Goal: Task Accomplishment & Management: Use online tool/utility

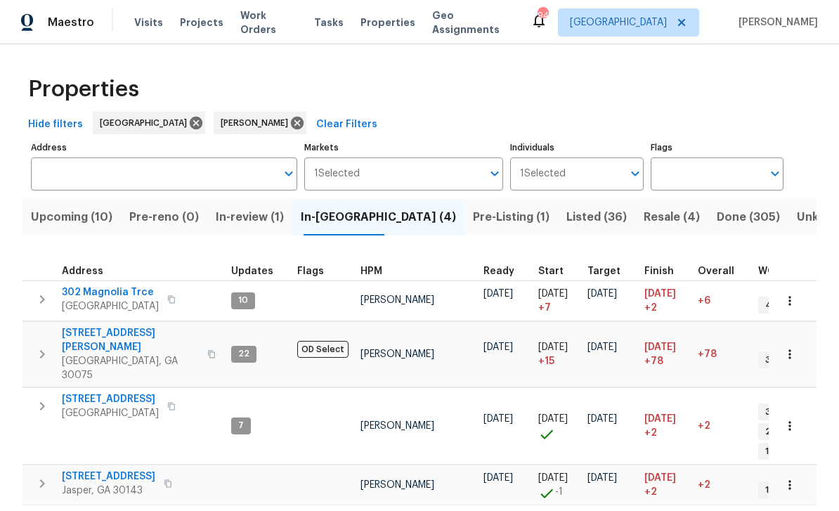
click at [566, 209] on span "Listed (36)" at bounding box center [596, 217] width 60 height 20
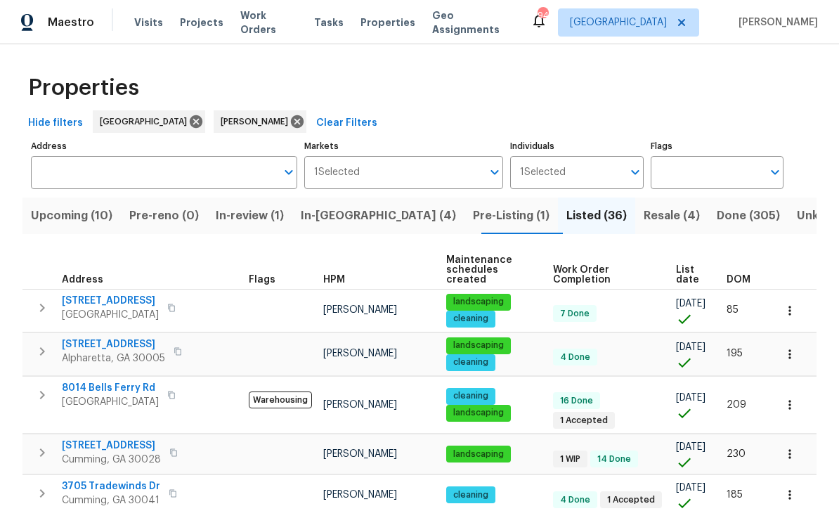
scroll to position [2, 0]
click at [643, 211] on span "Resale (4)" at bounding box center [671, 215] width 56 height 20
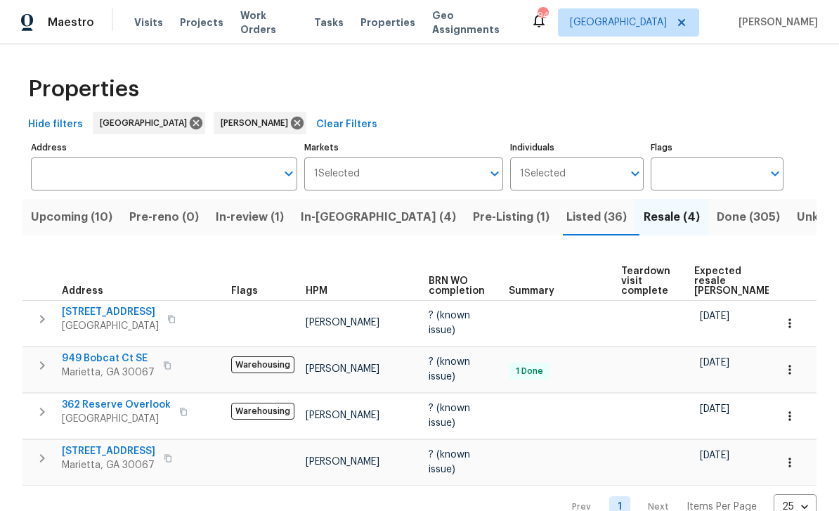
click at [566, 216] on span "Listed (36)" at bounding box center [596, 217] width 60 height 20
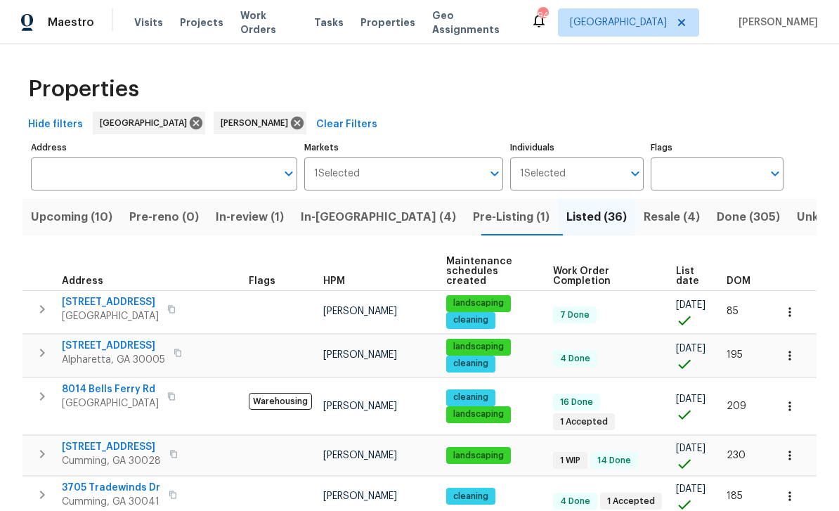
click at [70, 214] on span "Upcoming (10)" at bounding box center [71, 217] width 81 height 20
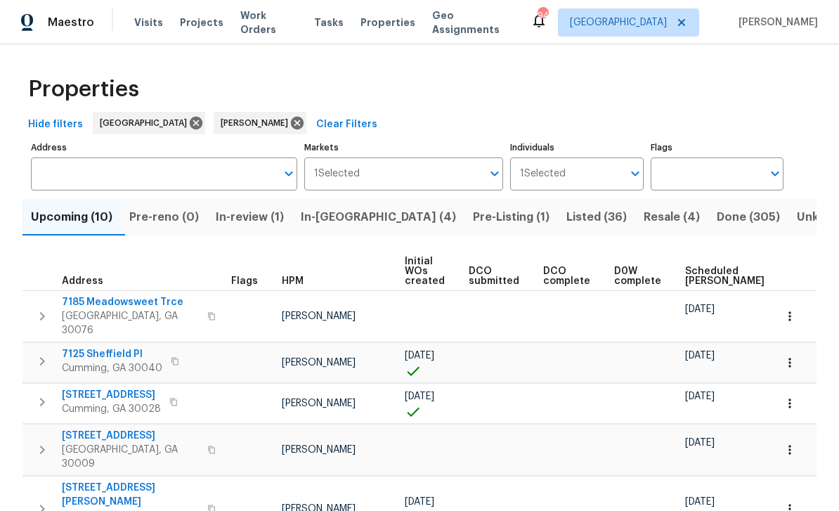
click at [694, 271] on span "Scheduled COE" at bounding box center [724, 276] width 79 height 20
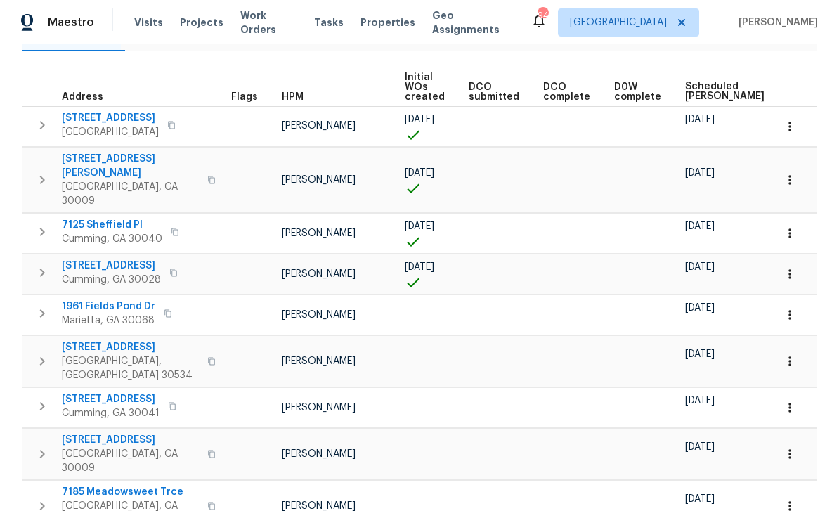
scroll to position [190, 0]
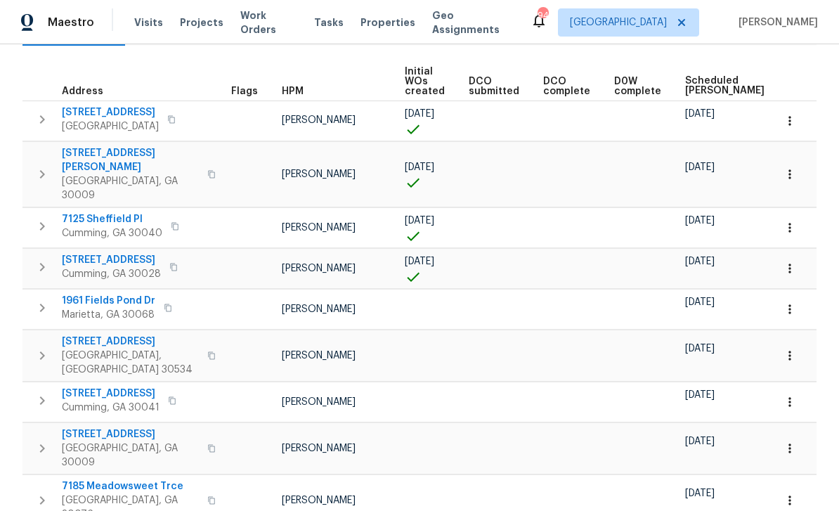
click at [98, 294] on span "1961 Fields Pond Dr" at bounding box center [108, 301] width 93 height 14
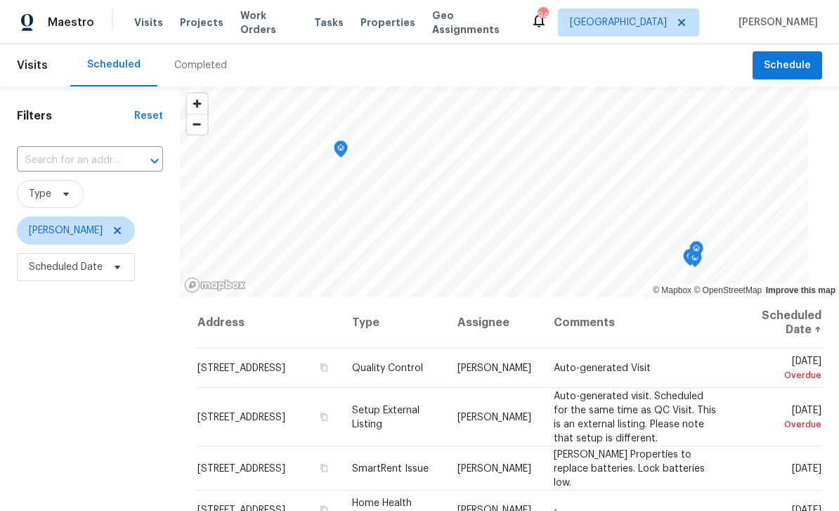
click at [337, 145] on icon "Map marker" at bounding box center [340, 147] width 7 height 4
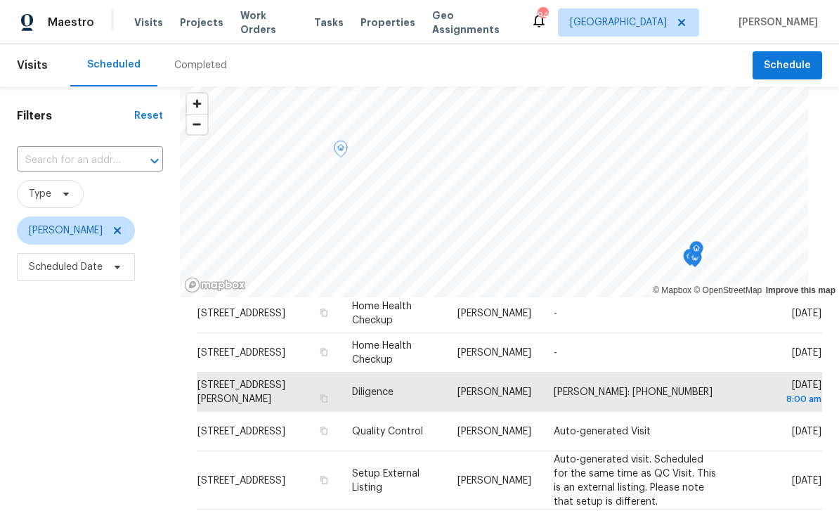
scroll to position [232, 0]
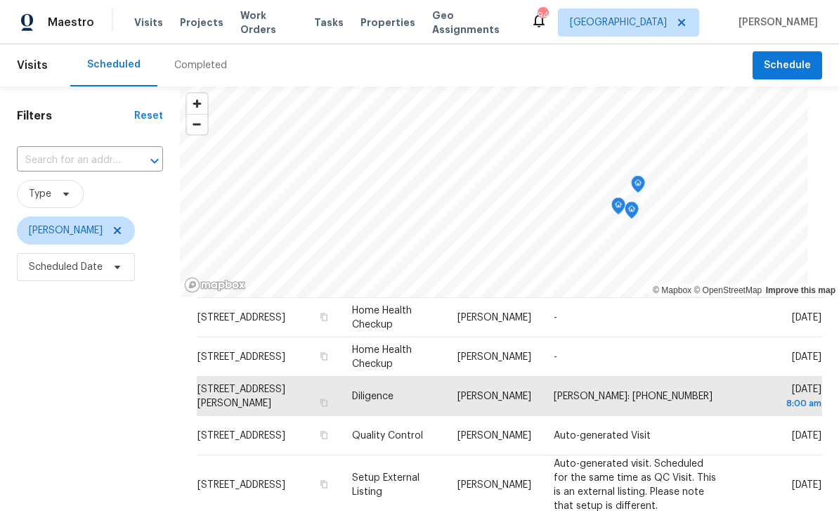
click at [632, 202] on icon "Map marker" at bounding box center [631, 211] width 14 height 18
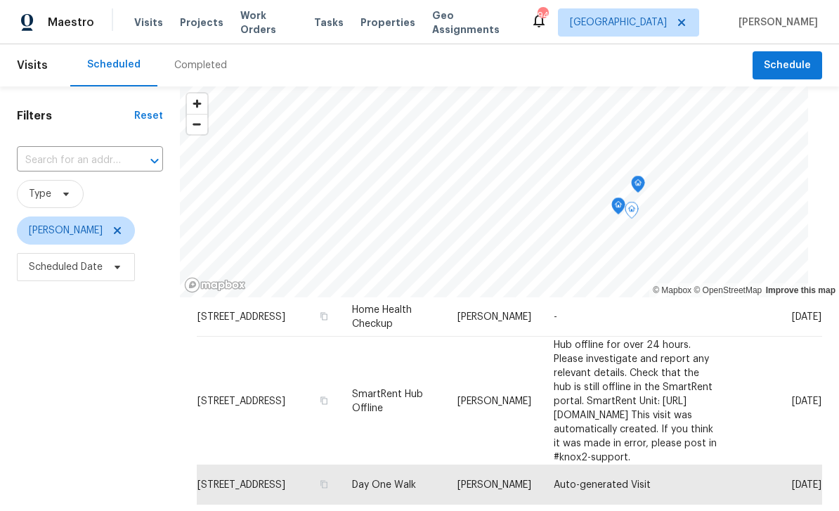
scroll to position [526, 0]
click at [0, 0] on icon at bounding box center [0, 0] width 0 height 0
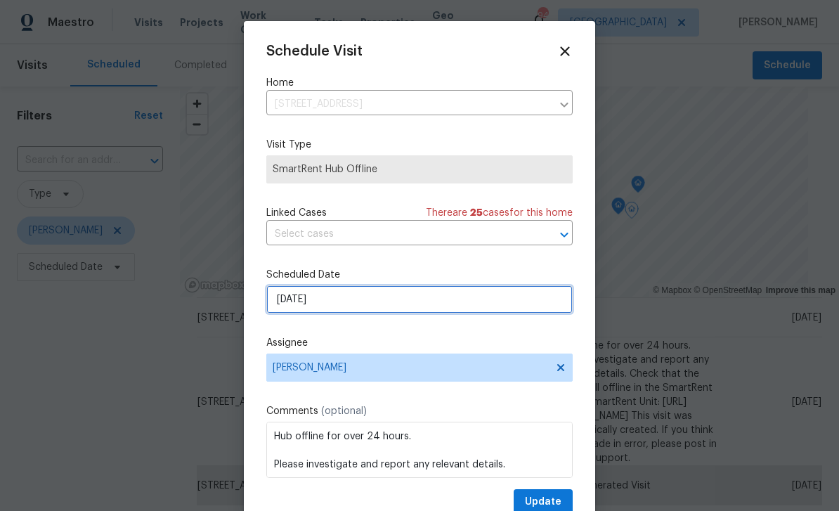
click at [525, 302] on input "[DATE]" at bounding box center [419, 299] width 306 height 28
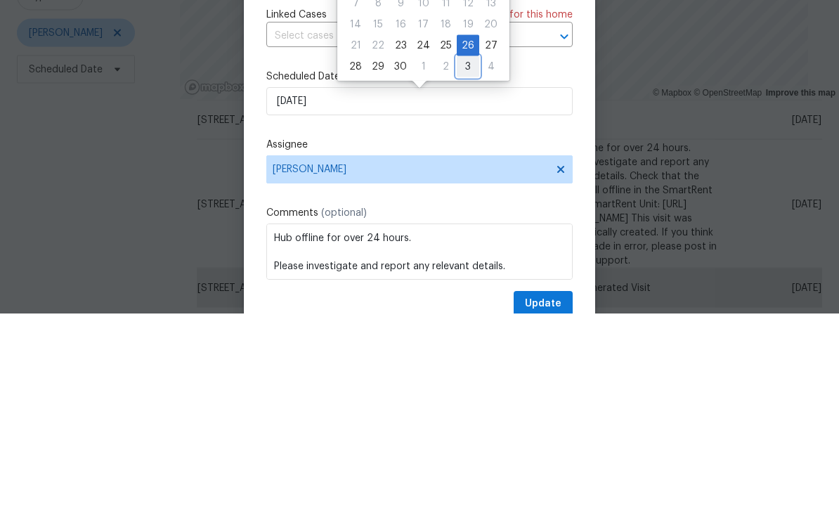
click at [465, 254] on div "3" at bounding box center [468, 264] width 22 height 20
type input "[DATE]"
select select "9"
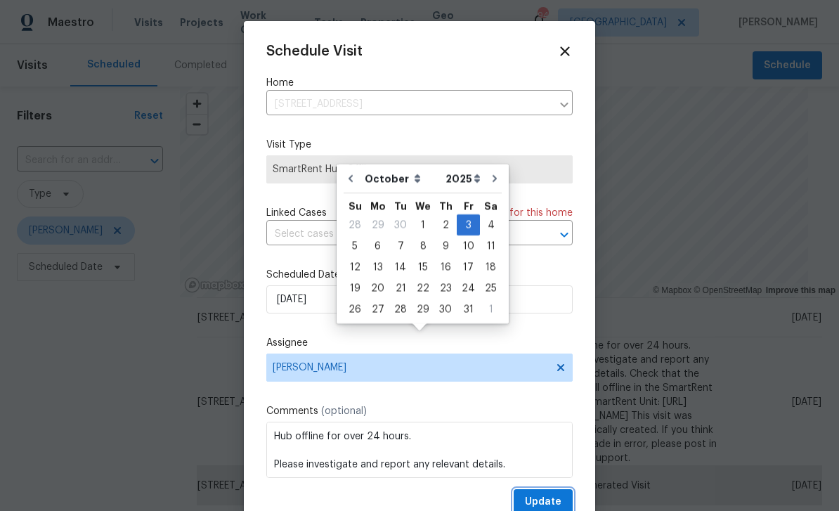
click at [555, 498] on span "Update" at bounding box center [543, 502] width 37 height 18
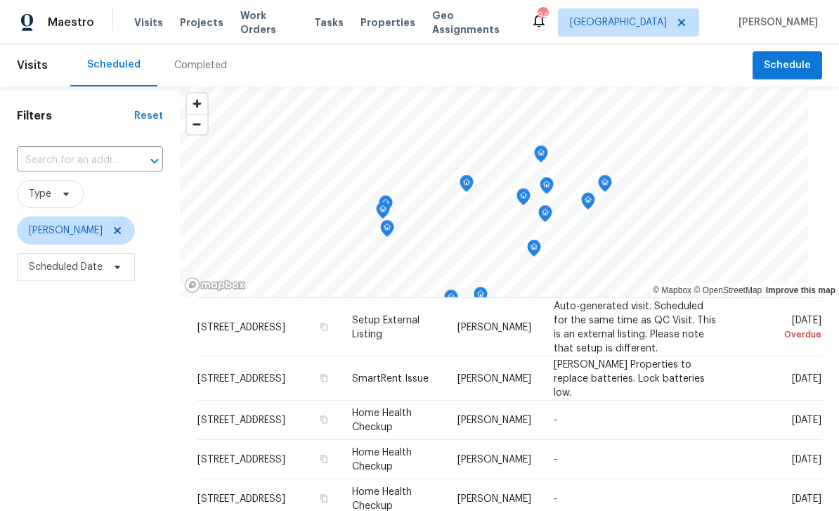
scroll to position [89, 0]
click at [0, 0] on icon at bounding box center [0, 0] width 0 height 0
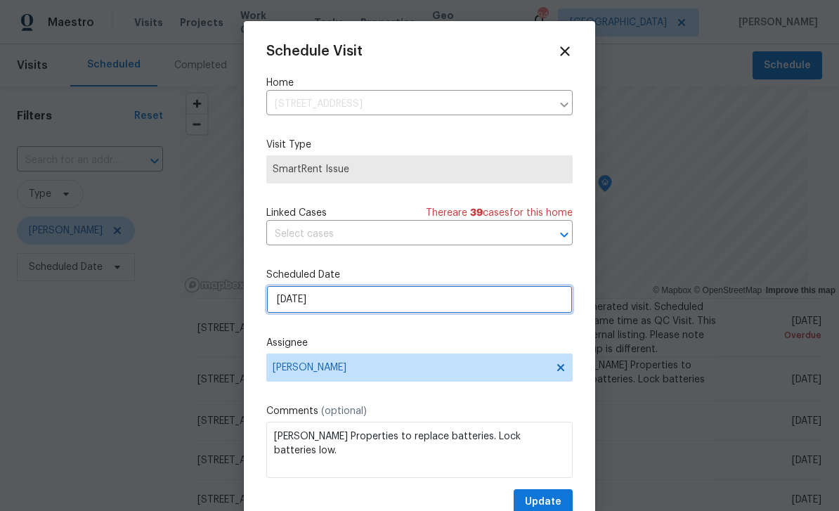
click at [518, 296] on input "[DATE]" at bounding box center [419, 299] width 306 height 28
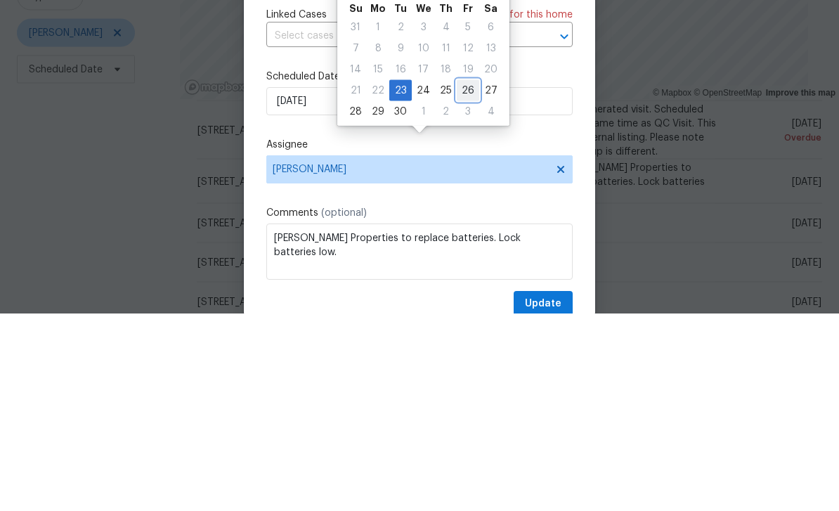
click at [465, 278] on div "26" at bounding box center [468, 288] width 22 height 20
type input "[DATE]"
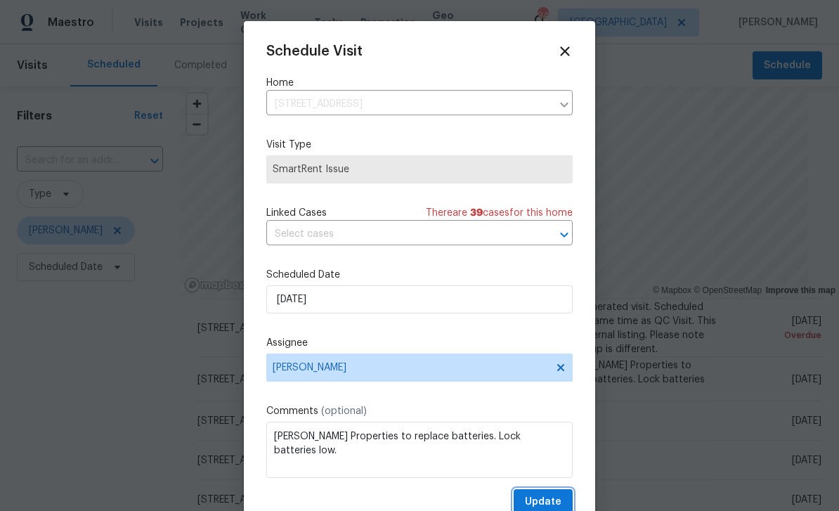
click at [551, 499] on span "Update" at bounding box center [543, 502] width 37 height 18
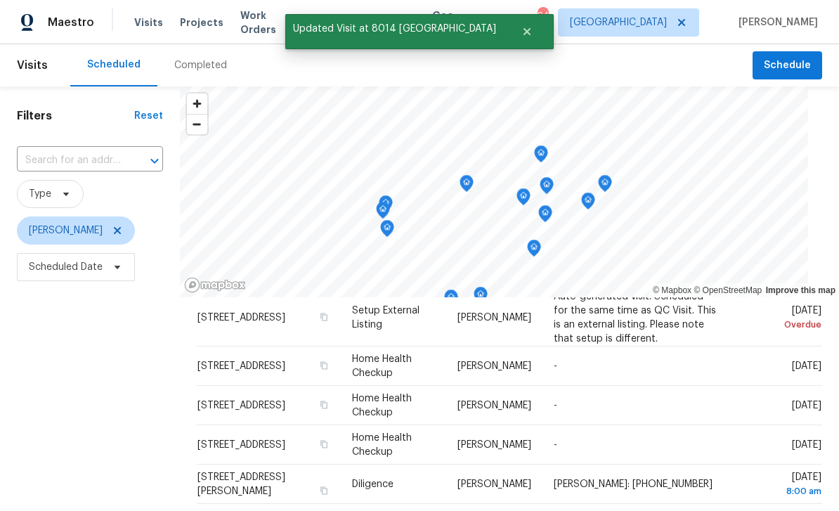
scroll to position [100, 0]
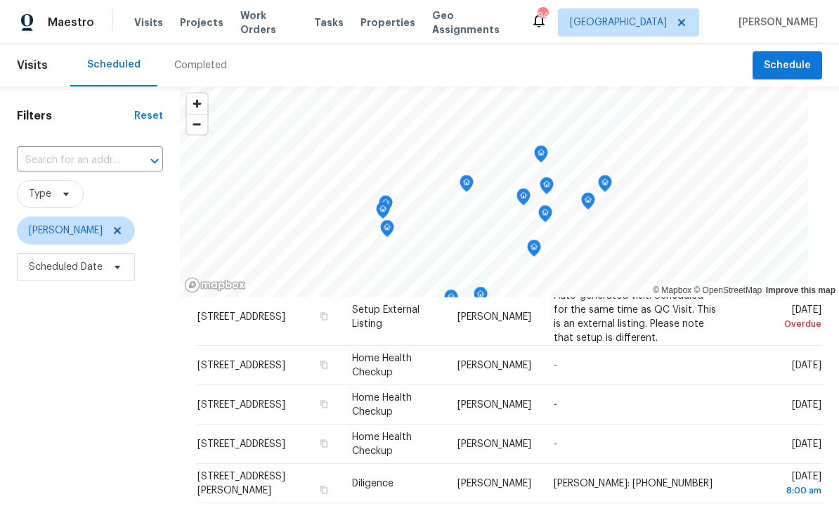
click at [0, 0] on icon at bounding box center [0, 0] width 0 height 0
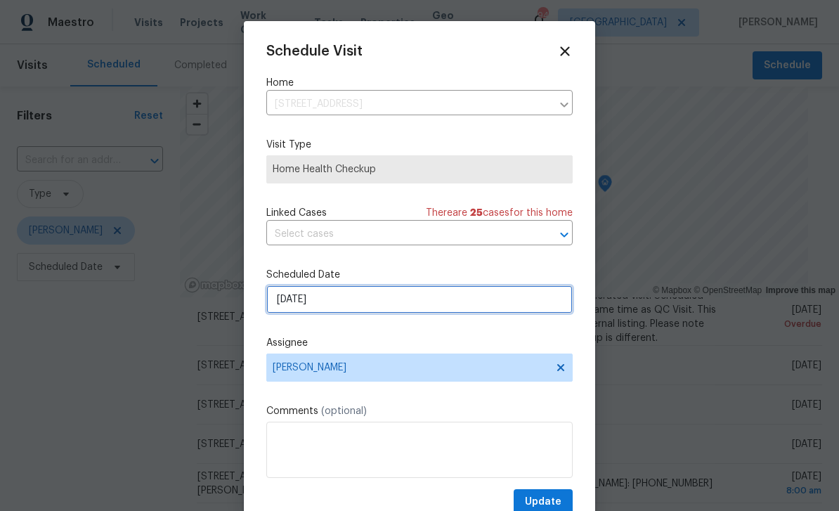
click at [531, 302] on input "[DATE]" at bounding box center [419, 299] width 306 height 28
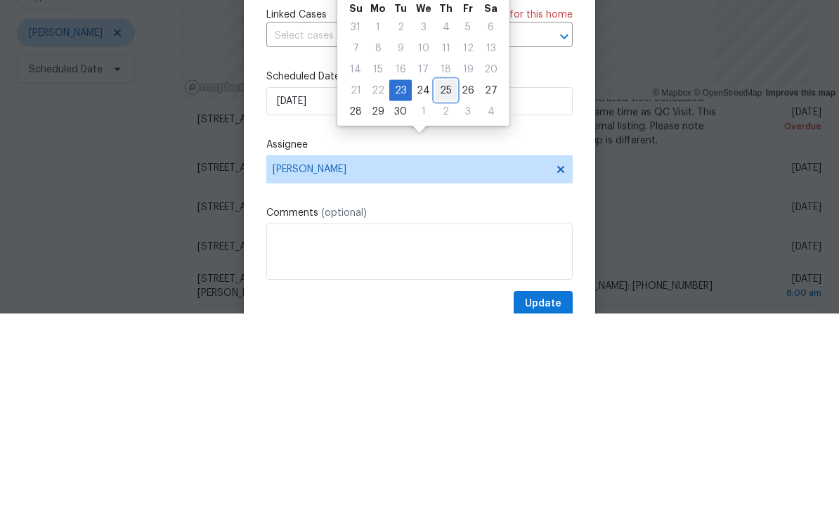
click at [442, 278] on div "25" at bounding box center [446, 288] width 22 height 20
type input "[DATE]"
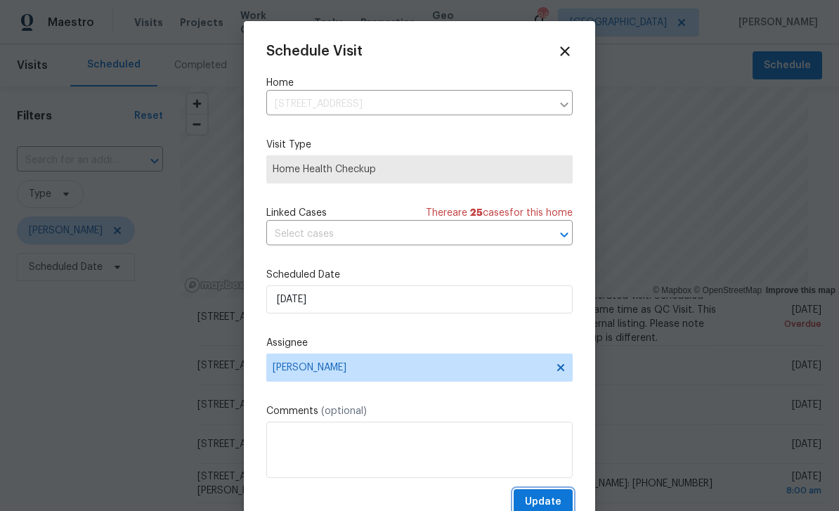
click at [555, 493] on button "Update" at bounding box center [542, 502] width 59 height 26
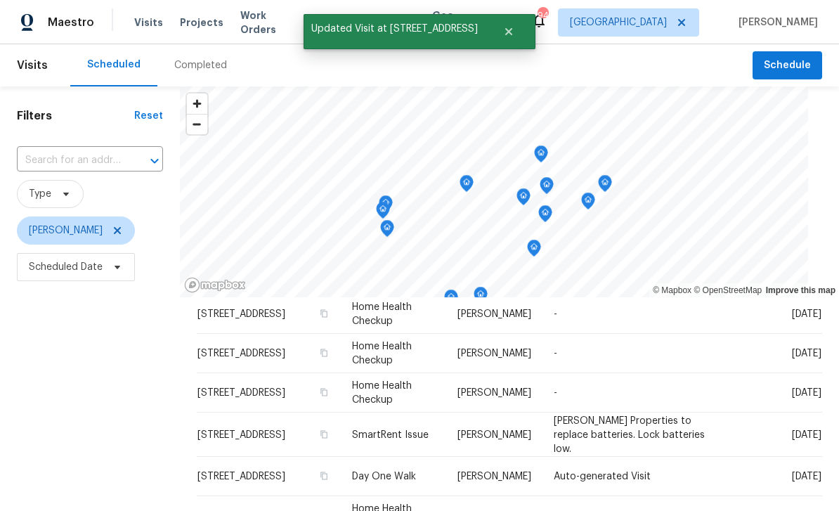
scroll to position [409, 0]
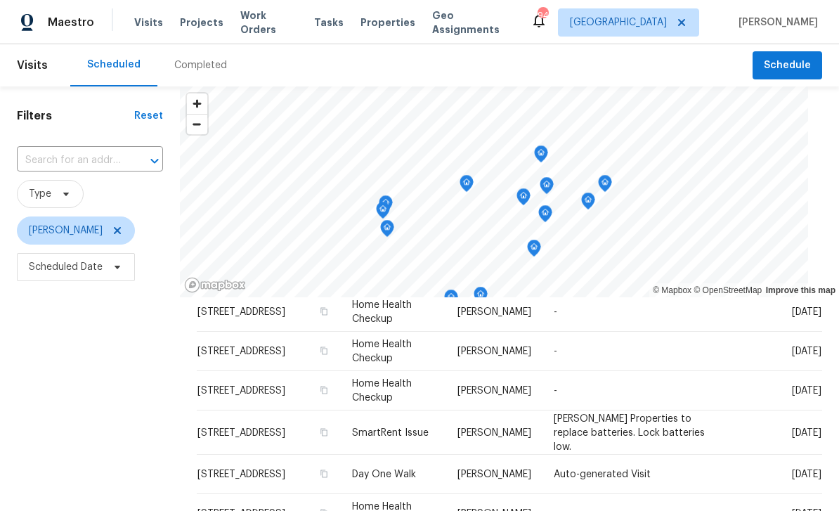
click at [0, 0] on icon at bounding box center [0, 0] width 0 height 0
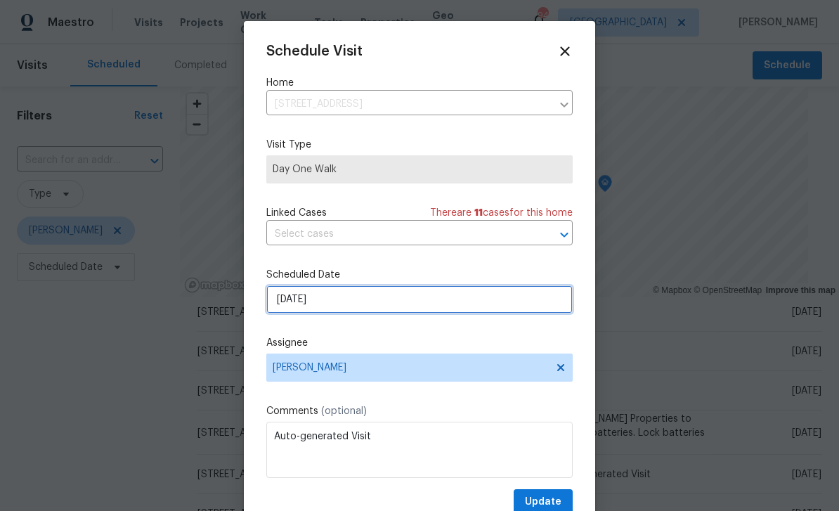
click at [516, 298] on input "[DATE]" at bounding box center [419, 299] width 306 height 28
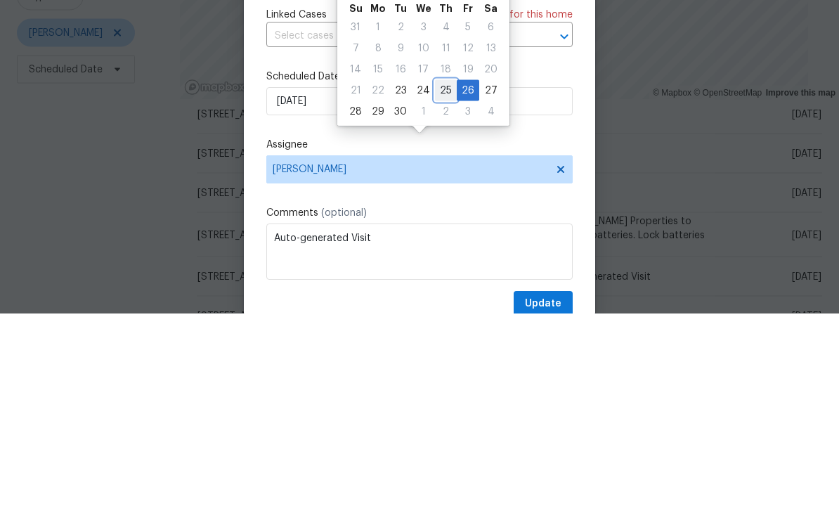
click at [442, 278] on div "25" at bounding box center [446, 288] width 22 height 20
type input "[DATE]"
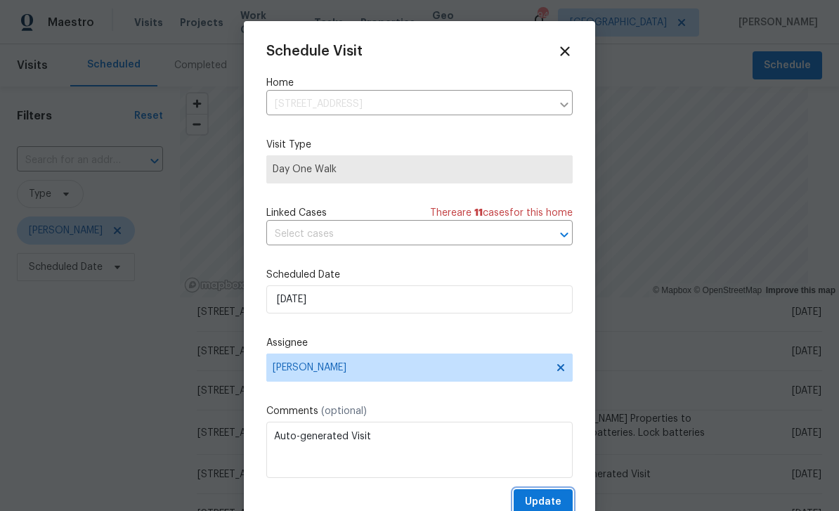
click at [551, 499] on span "Update" at bounding box center [543, 502] width 37 height 18
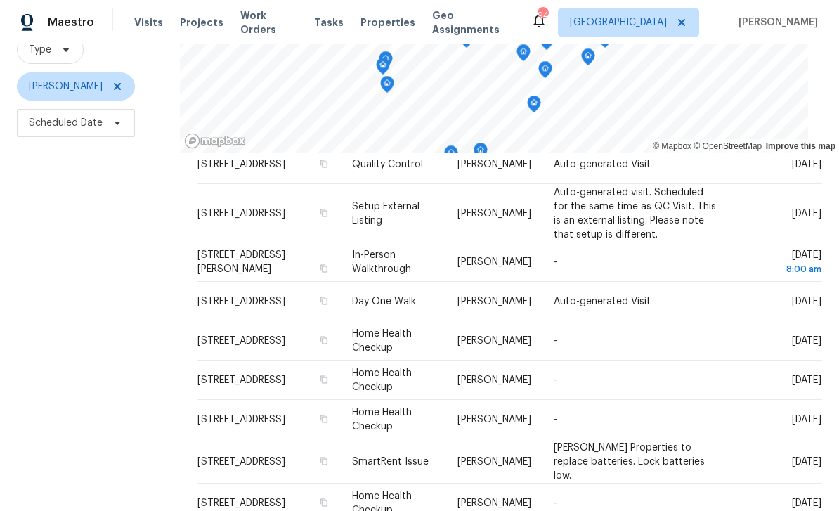
scroll to position [146, 0]
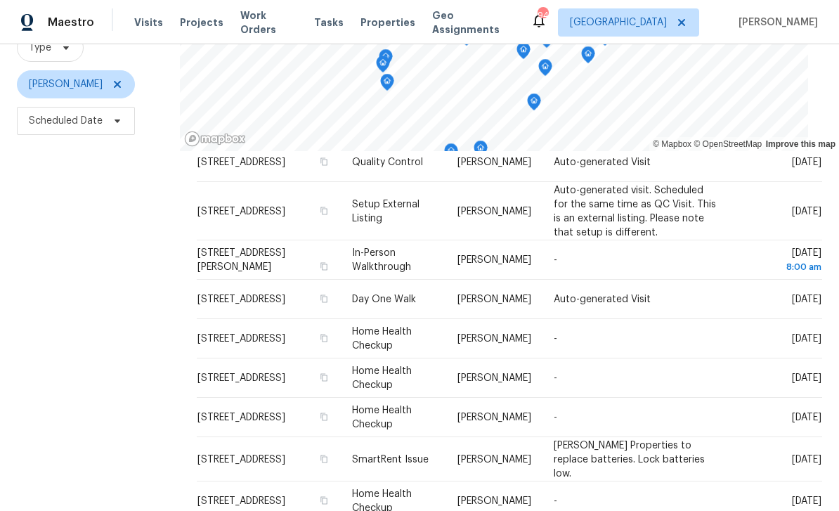
click at [0, 0] on icon at bounding box center [0, 0] width 0 height 0
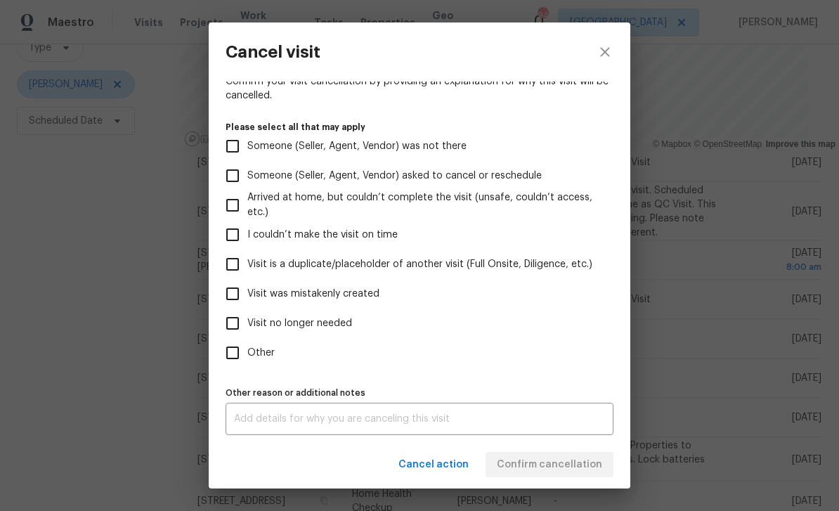
scroll to position [117, 0]
click at [235, 352] on input "Other" at bounding box center [232, 352] width 29 height 29
checkbox input "true"
click at [235, 317] on input "Visit no longer needed" at bounding box center [232, 322] width 29 height 29
checkbox input "true"
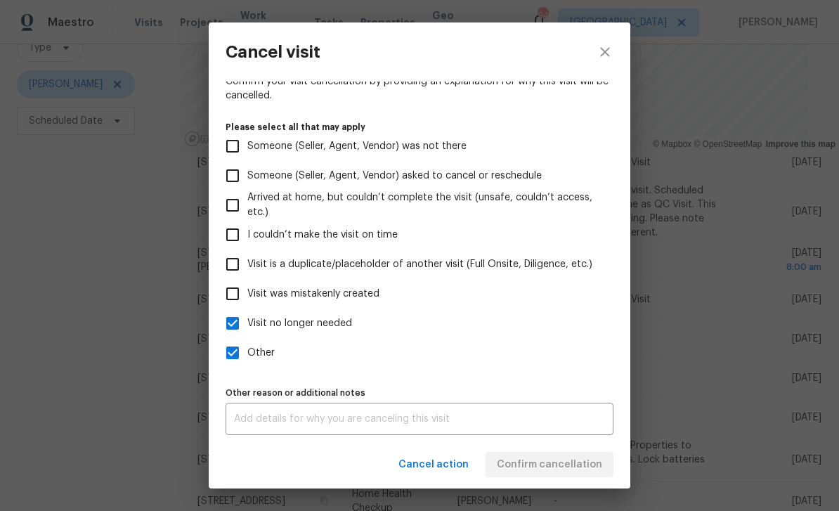
click at [231, 287] on input "Visit was mistakenly created" at bounding box center [232, 293] width 29 height 29
click at [225, 283] on input "Visit was mistakenly created" at bounding box center [232, 293] width 29 height 29
checkbox input "false"
click at [230, 255] on input "Visit is a duplicate/placeholder of another visit (Full Onsite, Diligence, etc.)" at bounding box center [232, 263] width 29 height 29
checkbox input "true"
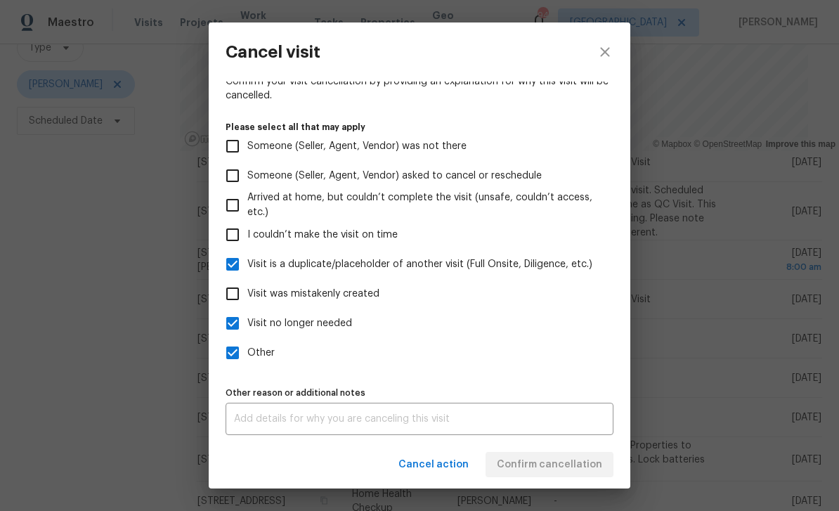
click at [541, 414] on textarea at bounding box center [419, 419] width 371 height 10
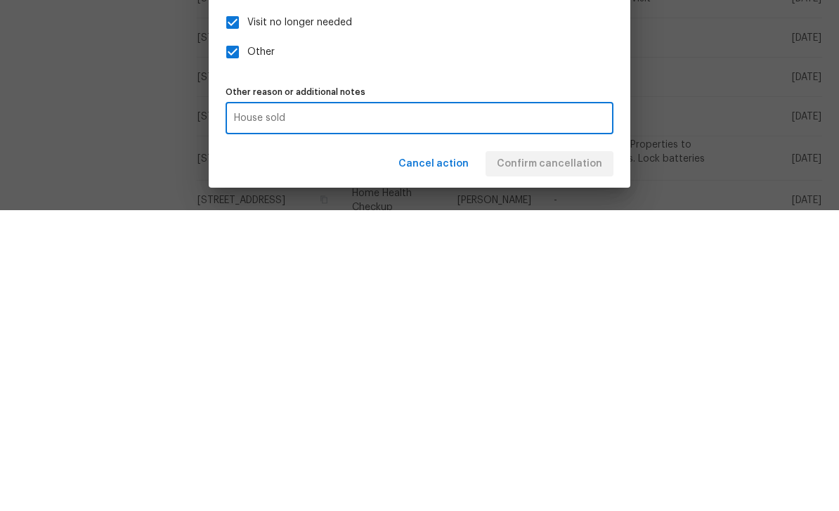
type textarea "House sold"
click at [577, 338] on label "Other" at bounding box center [410, 352] width 384 height 29
click at [247, 338] on input "Other" at bounding box center [232, 352] width 29 height 29
checkbox input "false"
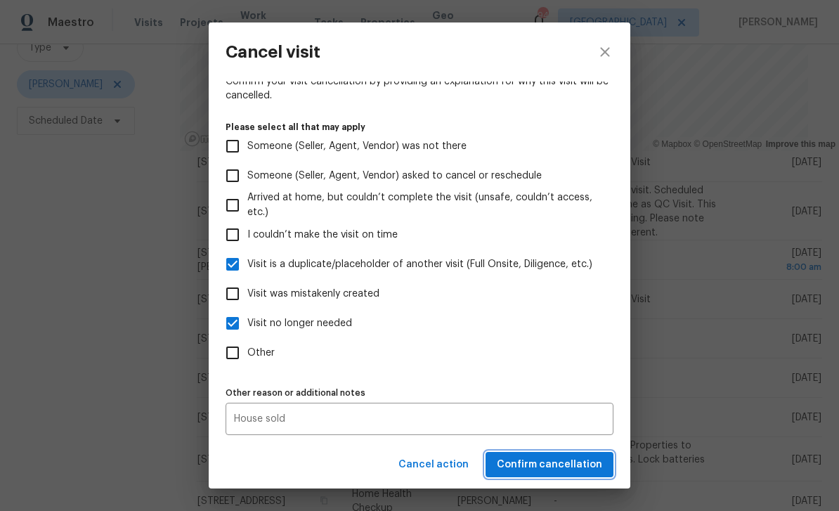
click at [566, 463] on span "Confirm cancellation" at bounding box center [549, 465] width 105 height 18
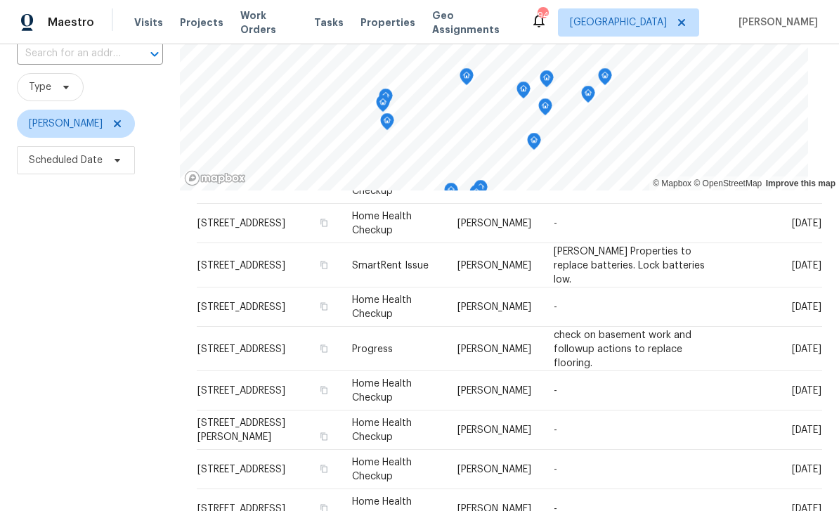
scroll to position [468, 0]
click at [0, 0] on icon at bounding box center [0, 0] width 0 height 0
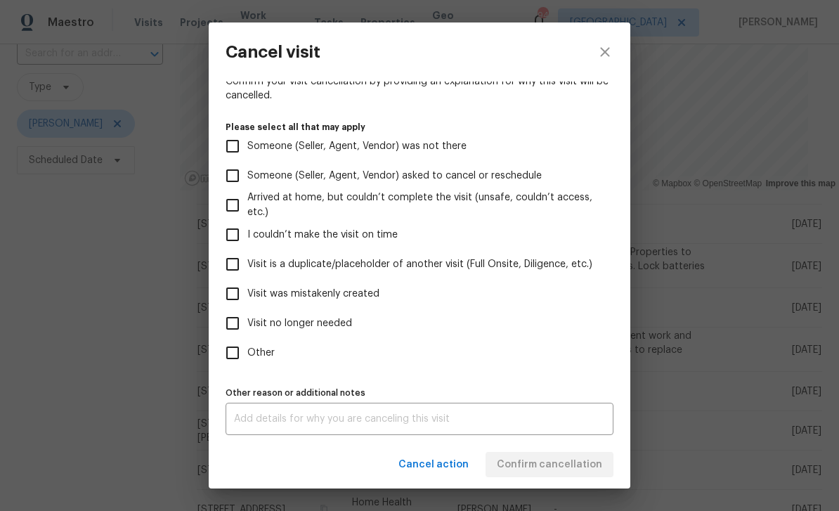
scroll to position [117, 0]
click at [234, 319] on input "Visit no longer needed" at bounding box center [232, 322] width 29 height 29
checkbox input "true"
click at [549, 414] on textarea at bounding box center [419, 419] width 371 height 10
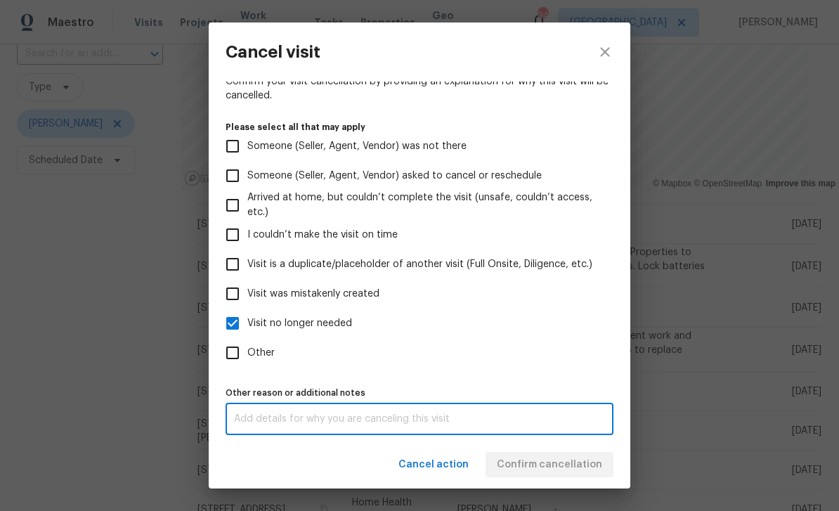
scroll to position [13, 0]
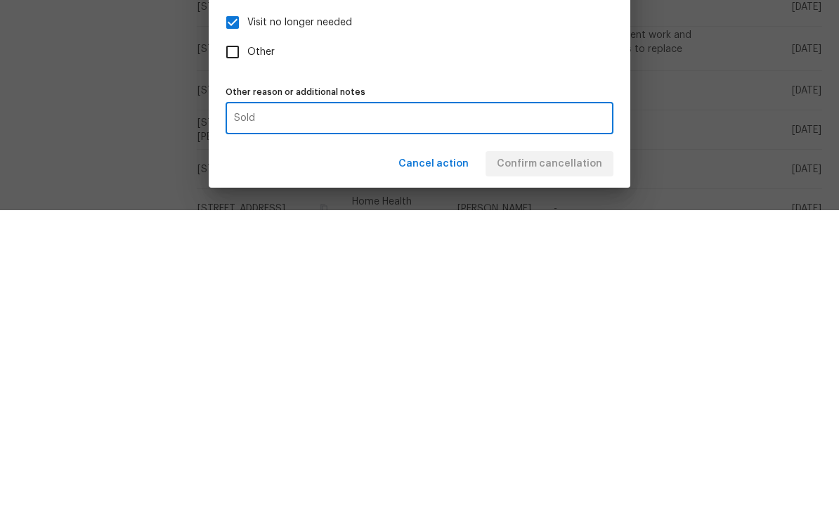
type textarea "Sold"
click at [580, 338] on label "Other" at bounding box center [410, 352] width 384 height 29
click at [247, 338] on input "Other" at bounding box center [232, 352] width 29 height 29
checkbox input "true"
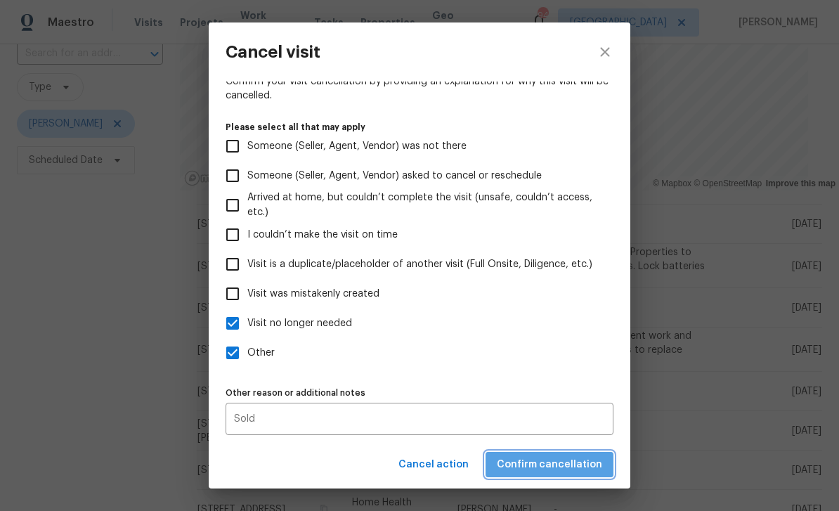
click at [570, 466] on span "Confirm cancellation" at bounding box center [549, 465] width 105 height 18
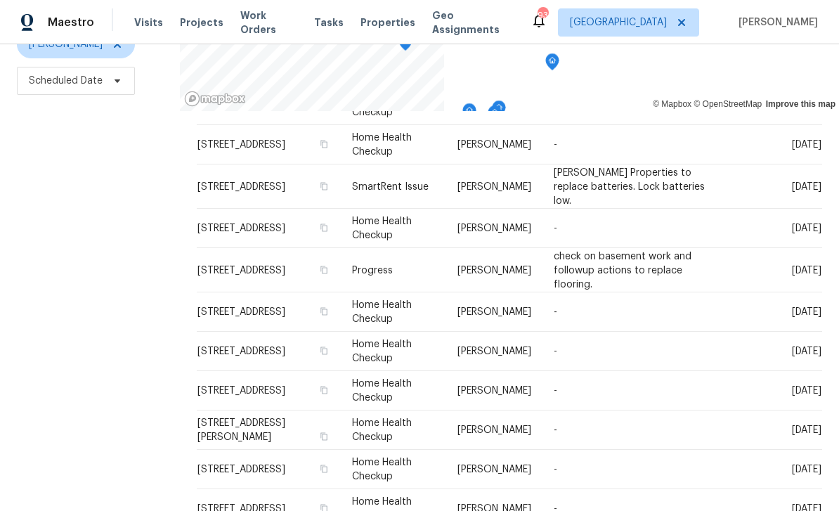
scroll to position [167, 0]
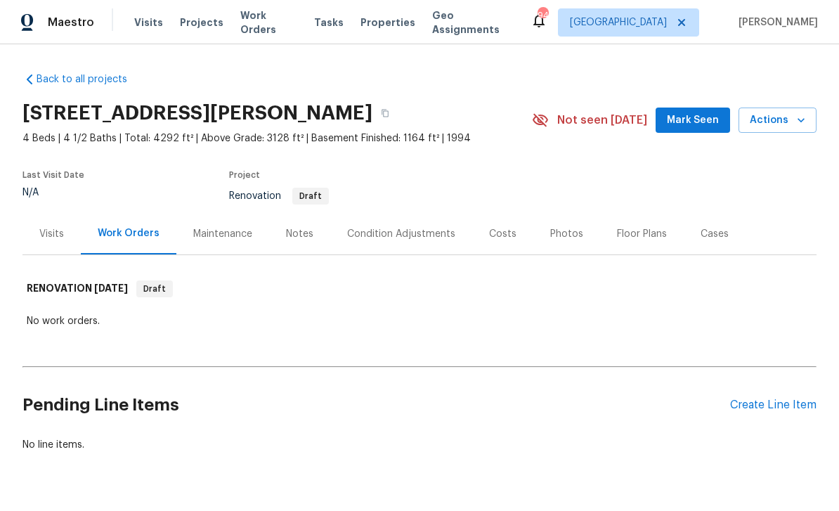
click at [416, 235] on div "Condition Adjustments" at bounding box center [401, 234] width 108 height 14
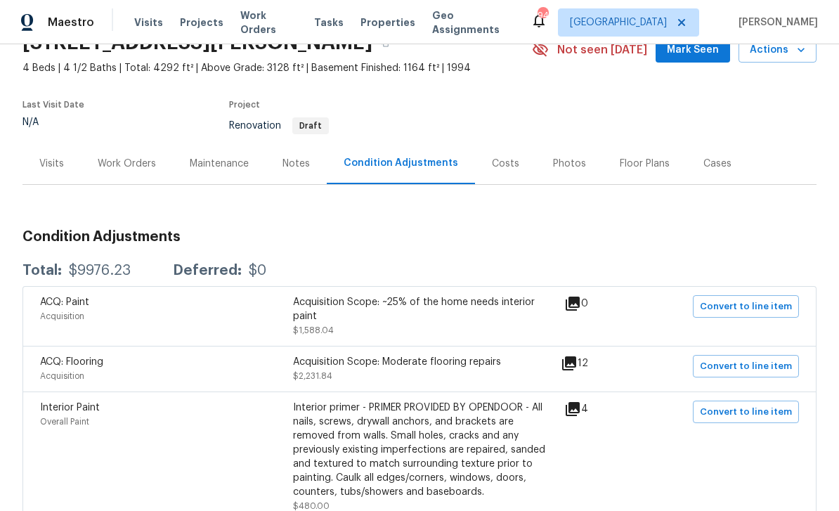
scroll to position [75, 0]
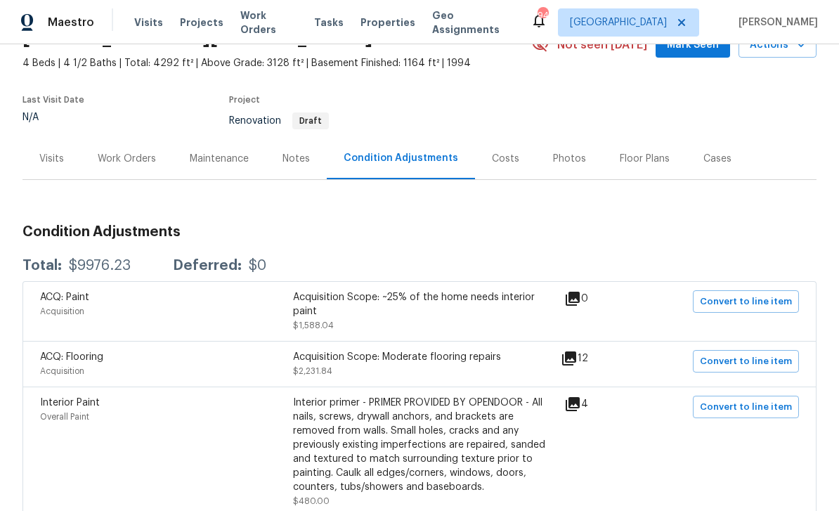
click at [577, 361] on icon at bounding box center [568, 358] width 17 height 17
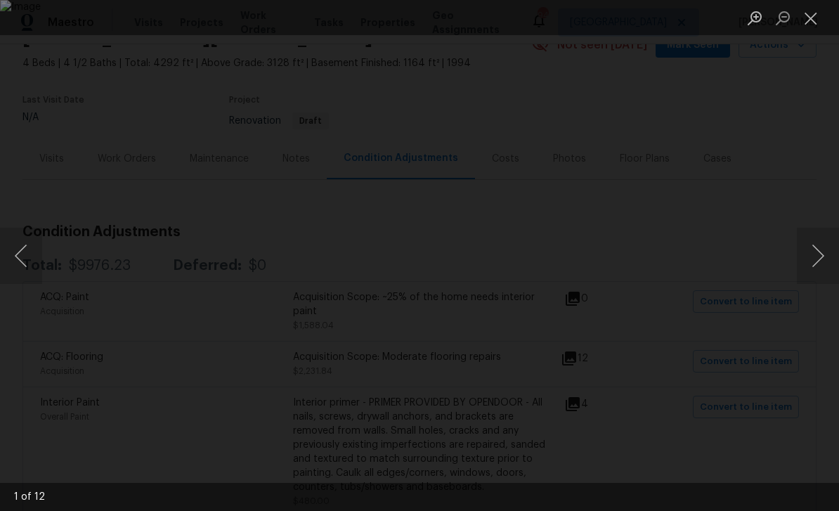
click at [806, 251] on button "Next image" at bounding box center [817, 256] width 42 height 56
click at [806, 252] on button "Next image" at bounding box center [817, 256] width 42 height 56
click at [800, 254] on button "Next image" at bounding box center [817, 256] width 42 height 56
click at [808, 252] on button "Next image" at bounding box center [817, 256] width 42 height 56
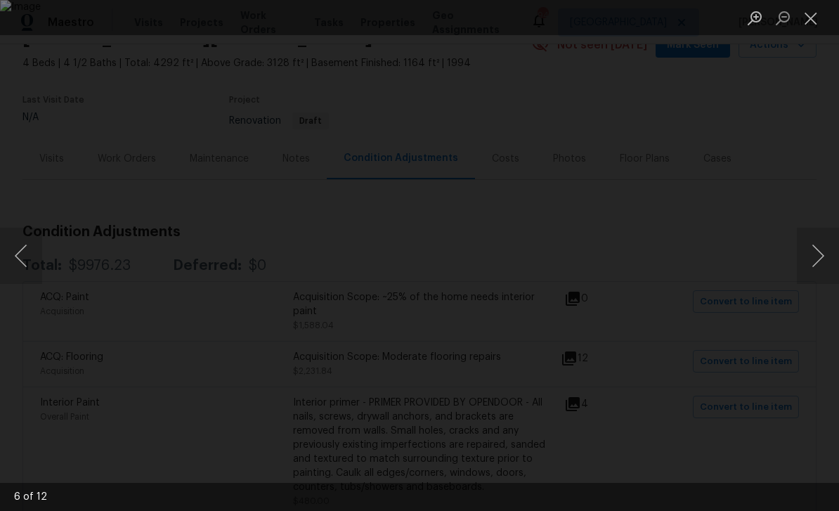
click at [809, 249] on button "Next image" at bounding box center [817, 256] width 42 height 56
click at [808, 249] on button "Next image" at bounding box center [817, 256] width 42 height 56
click at [806, 242] on button "Next image" at bounding box center [817, 256] width 42 height 56
click at [808, 244] on button "Next image" at bounding box center [817, 256] width 42 height 56
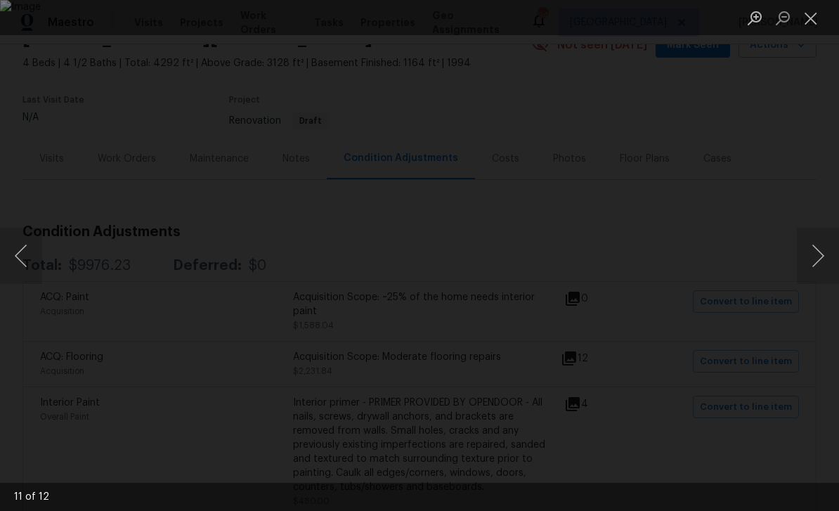
click at [809, 243] on button "Next image" at bounding box center [817, 256] width 42 height 56
click at [811, 243] on button "Next image" at bounding box center [817, 256] width 42 height 56
click at [806, 243] on button "Next image" at bounding box center [817, 256] width 42 height 56
click at [810, 22] on button "Close lightbox" at bounding box center [810, 18] width 28 height 25
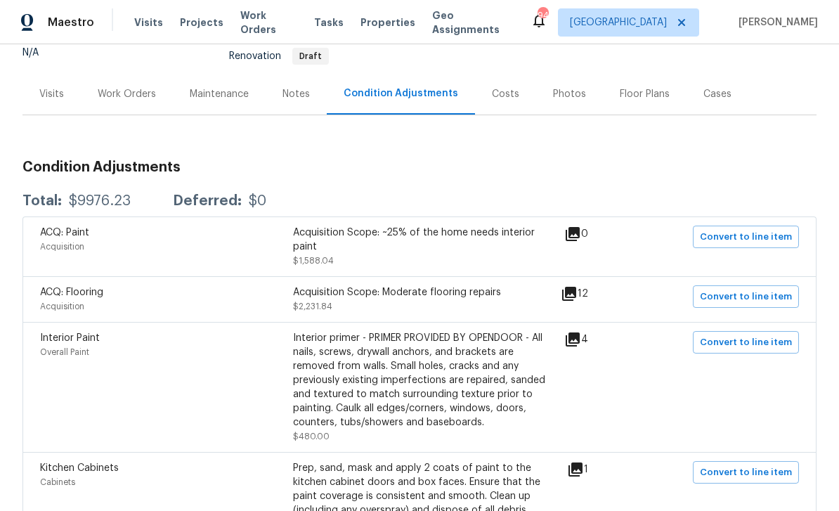
scroll to position [148, 0]
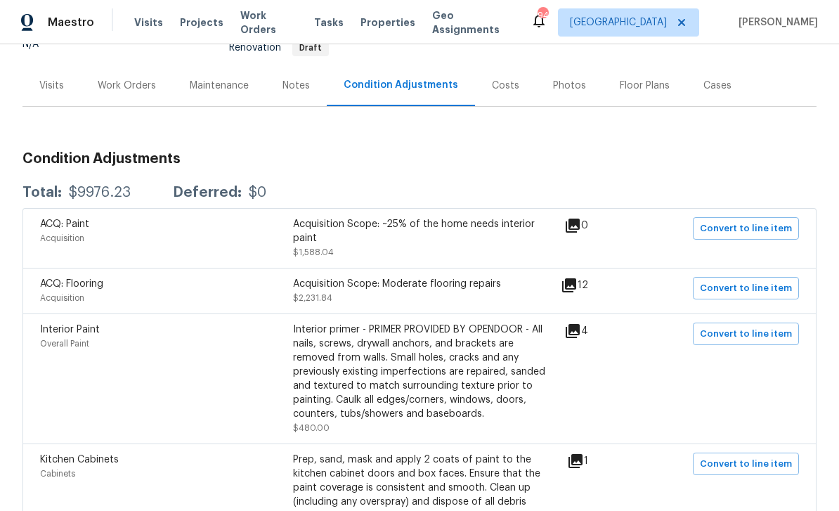
click at [577, 331] on icon at bounding box center [572, 331] width 14 height 14
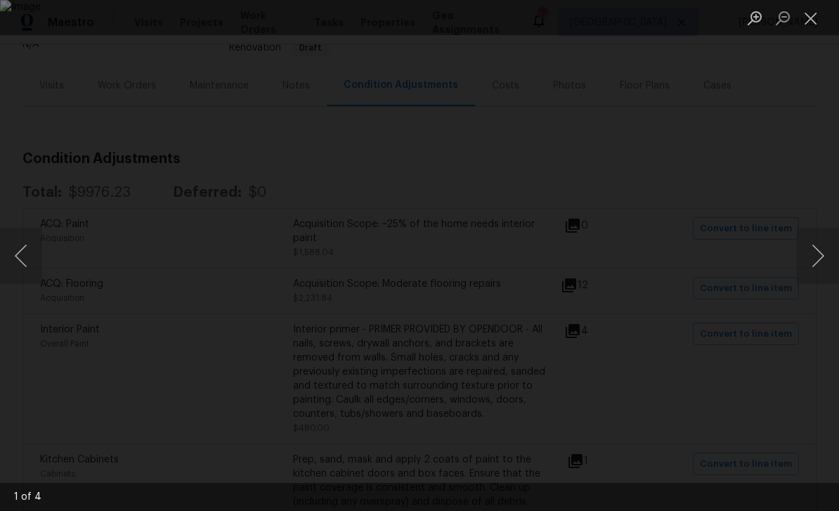
click at [815, 253] on button "Next image" at bounding box center [817, 256] width 42 height 56
click at [818, 252] on button "Next image" at bounding box center [817, 256] width 42 height 56
click at [819, 251] on button "Next image" at bounding box center [817, 256] width 42 height 56
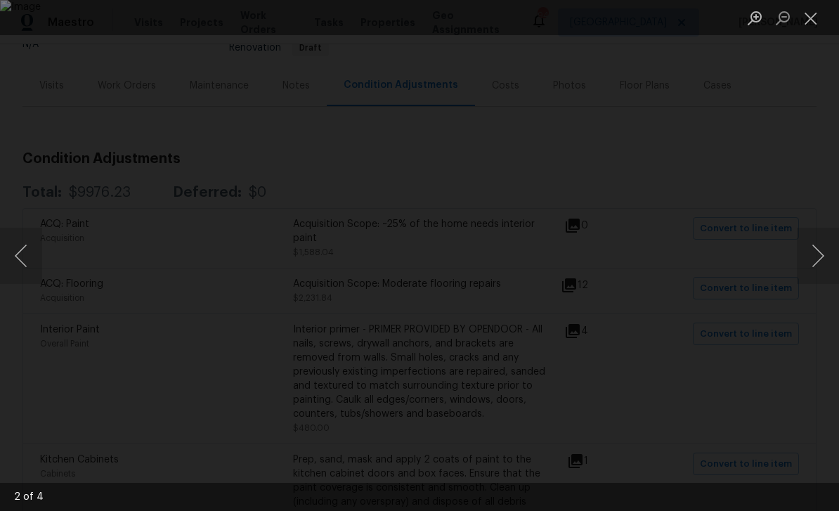
click at [820, 250] on button "Next image" at bounding box center [817, 256] width 42 height 56
click at [819, 249] on button "Next image" at bounding box center [817, 256] width 42 height 56
click at [809, 25] on button "Close lightbox" at bounding box center [810, 18] width 28 height 25
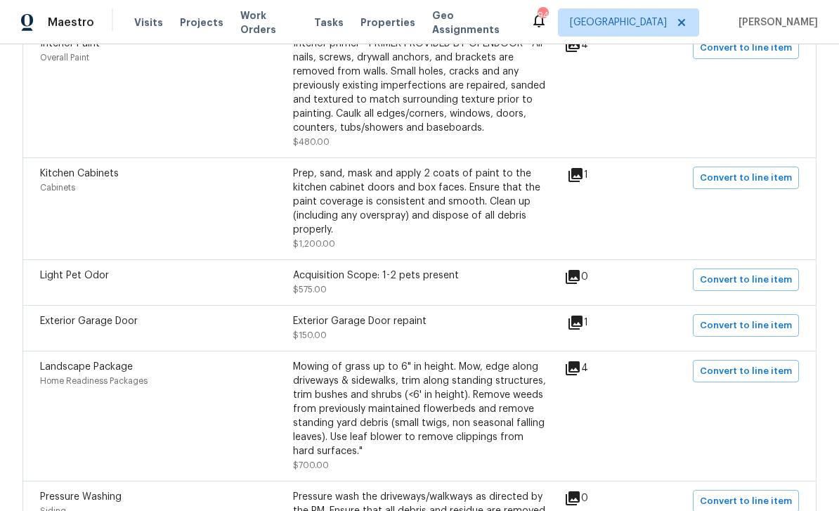
scroll to position [452, 0]
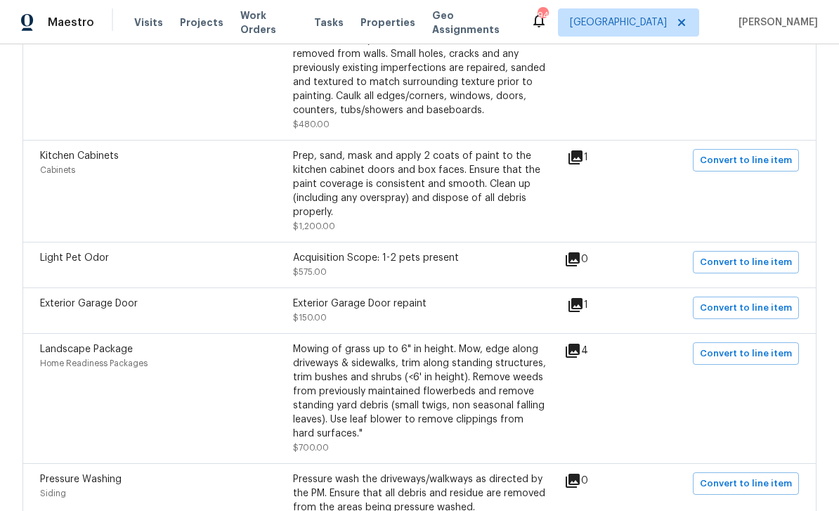
click at [579, 352] on icon at bounding box center [572, 350] width 14 height 14
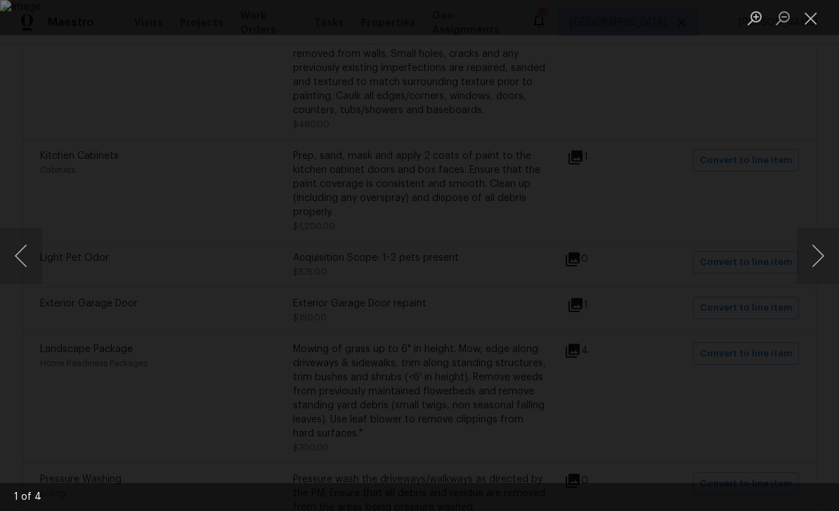
click at [815, 249] on button "Next image" at bounding box center [817, 256] width 42 height 56
click at [813, 251] on button "Next image" at bounding box center [817, 256] width 42 height 56
click at [810, 253] on button "Next image" at bounding box center [817, 256] width 42 height 56
click at [806, 253] on button "Next image" at bounding box center [817, 256] width 42 height 56
click at [814, 254] on button "Next image" at bounding box center [817, 256] width 42 height 56
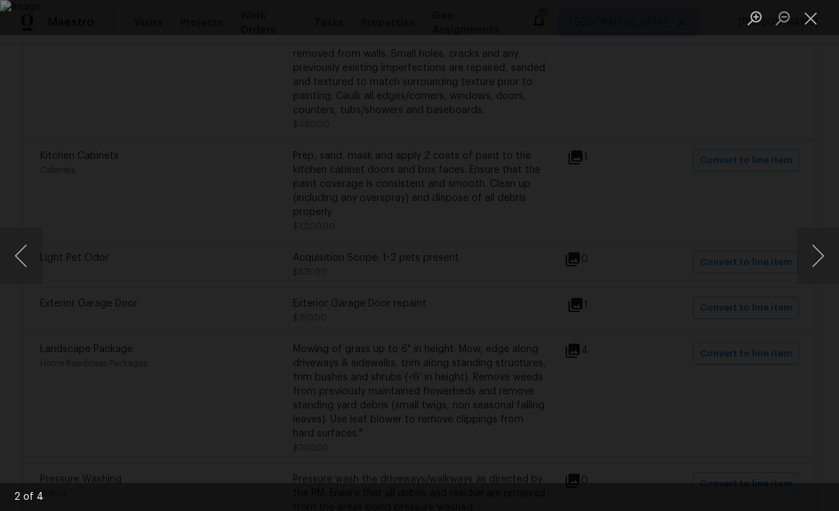
click at [810, 254] on button "Next image" at bounding box center [817, 256] width 42 height 56
click at [815, 257] on button "Next image" at bounding box center [817, 256] width 42 height 56
click at [810, 22] on button "Close lightbox" at bounding box center [810, 18] width 28 height 25
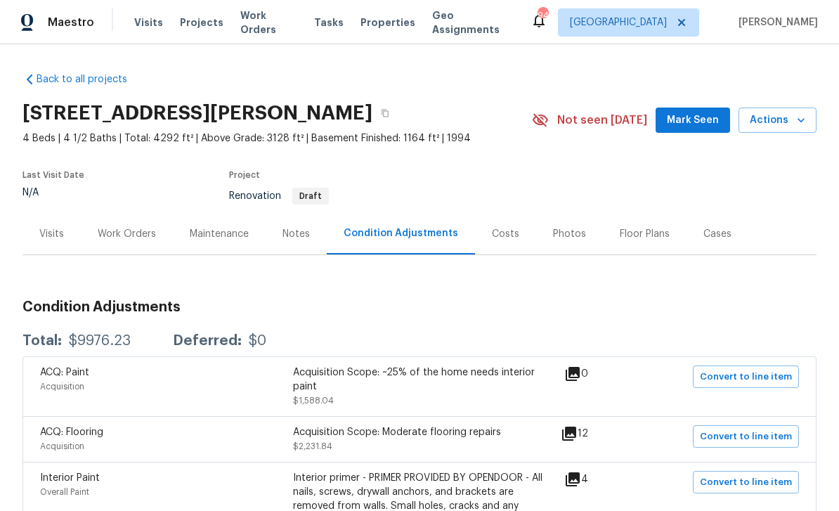
scroll to position [0, 0]
click at [696, 112] on span "Mark Seen" at bounding box center [693, 121] width 52 height 18
